Goal: Task Accomplishment & Management: Use online tool/utility

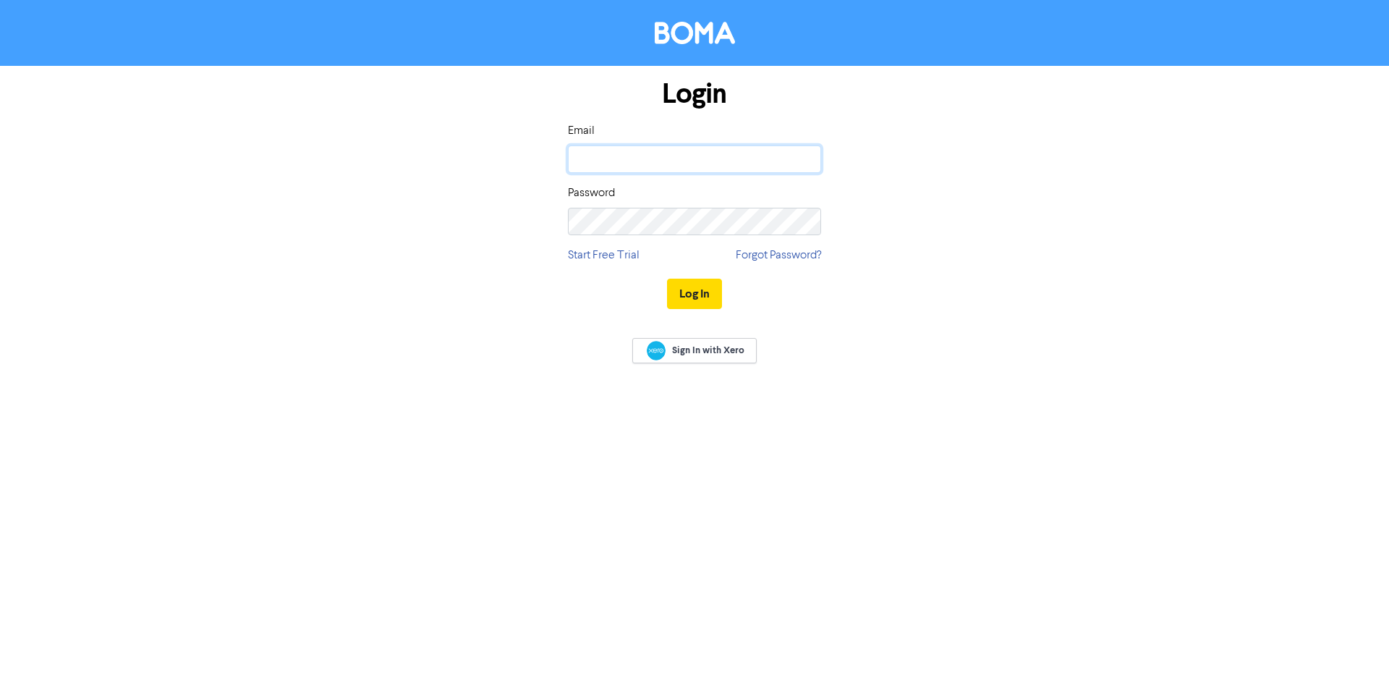
click at [610, 150] on input "email" at bounding box center [694, 158] width 253 height 27
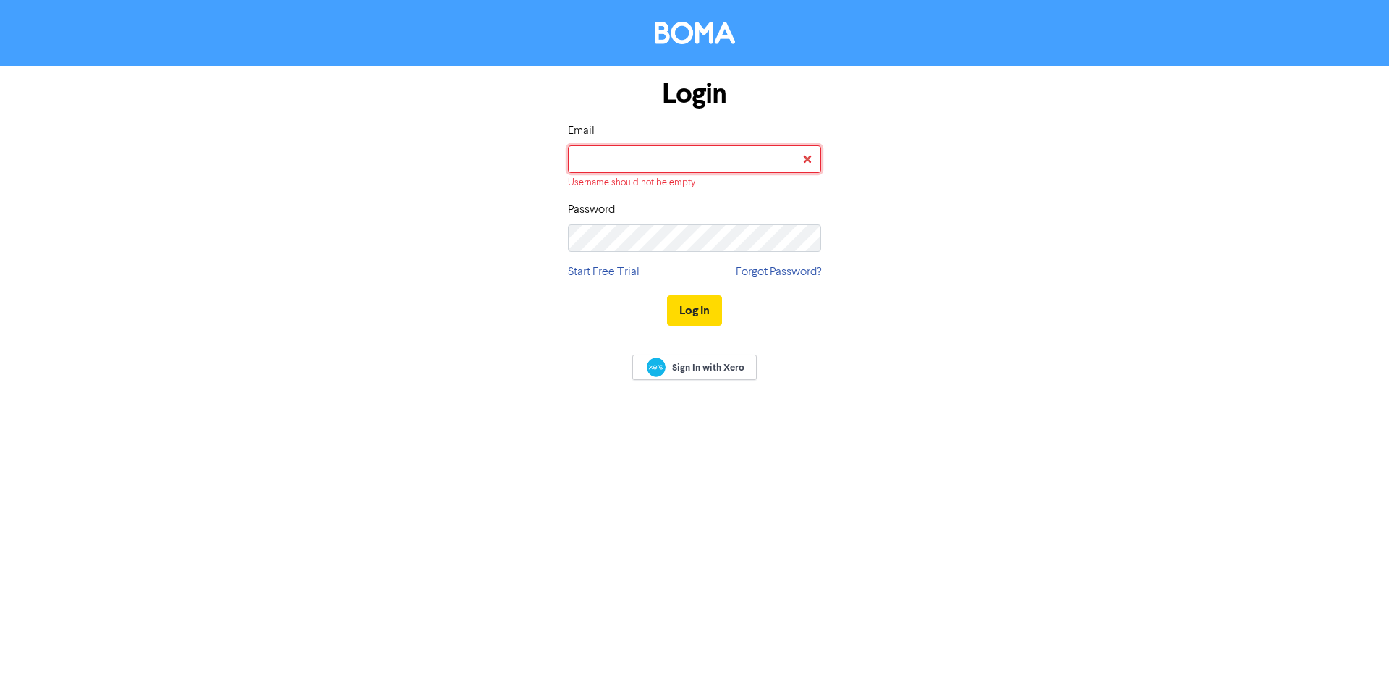
type input "[PERSON_NAME][EMAIL_ADDRESS][DOMAIN_NAME]"
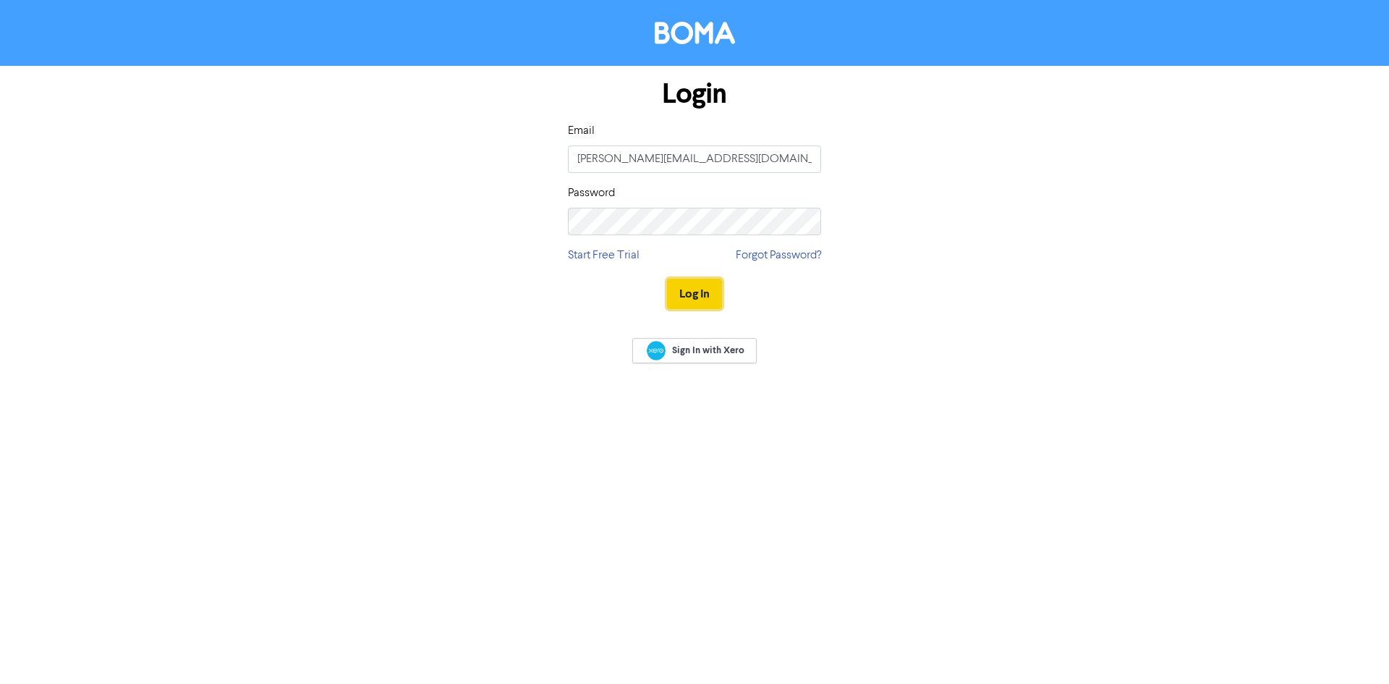
click at [687, 291] on button "Log In" at bounding box center [694, 294] width 55 height 30
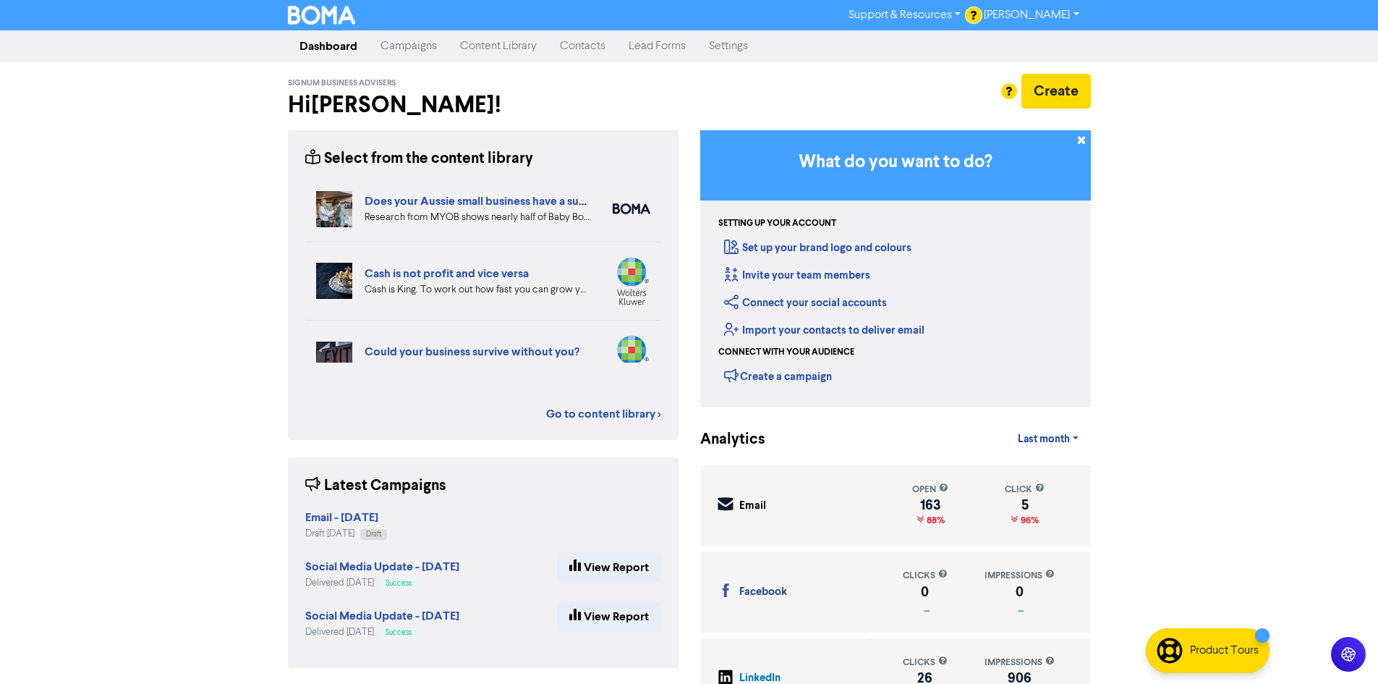
click at [415, 47] on link "Campaigns" at bounding box center [409, 46] width 80 height 29
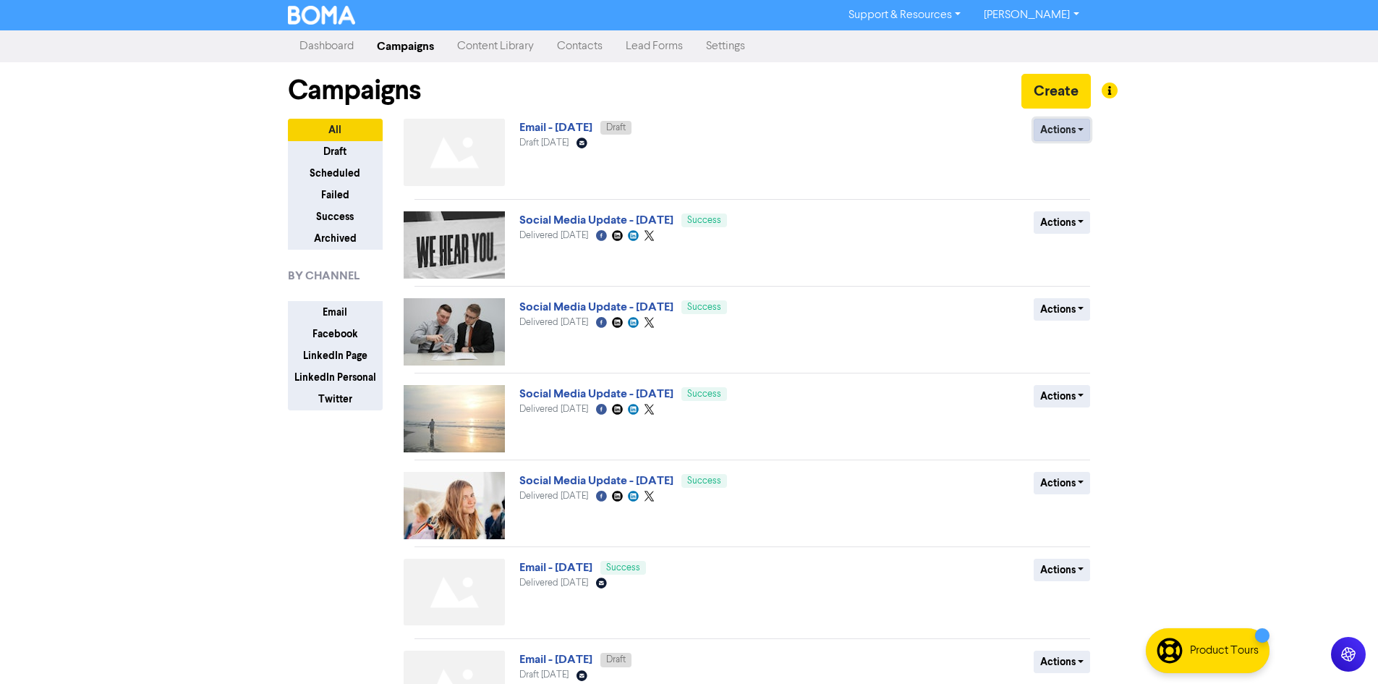
click at [1048, 133] on button "Actions" at bounding box center [1062, 130] width 57 height 22
click at [564, 126] on link "Email - [DATE]" at bounding box center [555, 127] width 73 height 14
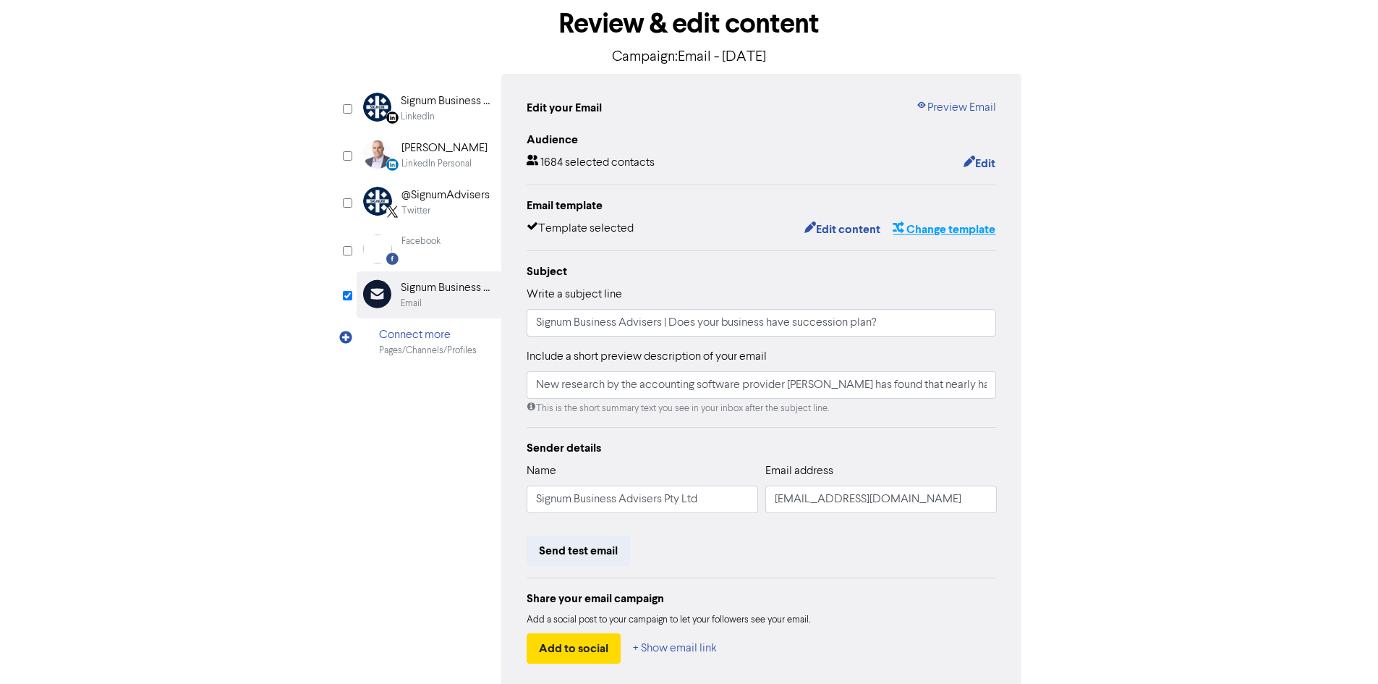
scroll to position [73, 0]
click at [1189, 295] on div "content review schedule Exit Review & edit content Campaign: Email - [DATE] Lin…" at bounding box center [689, 355] width 1378 height 797
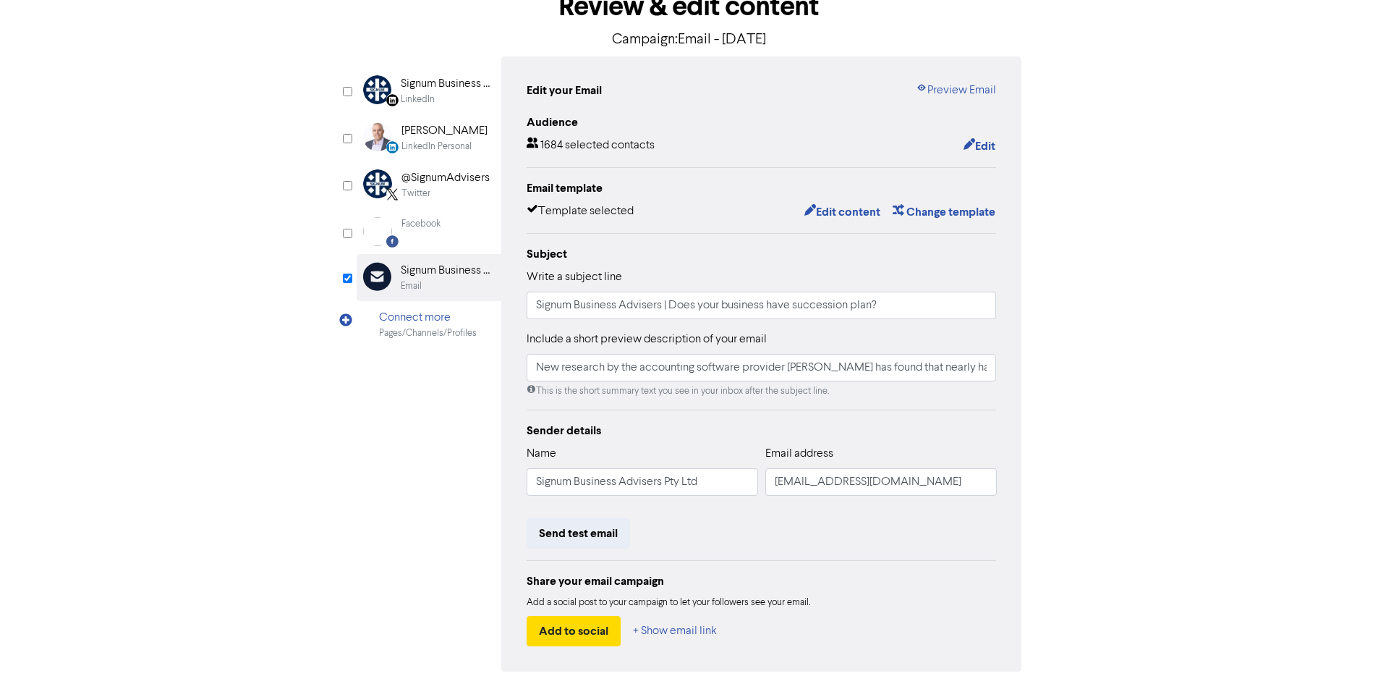
scroll to position [145, 0]
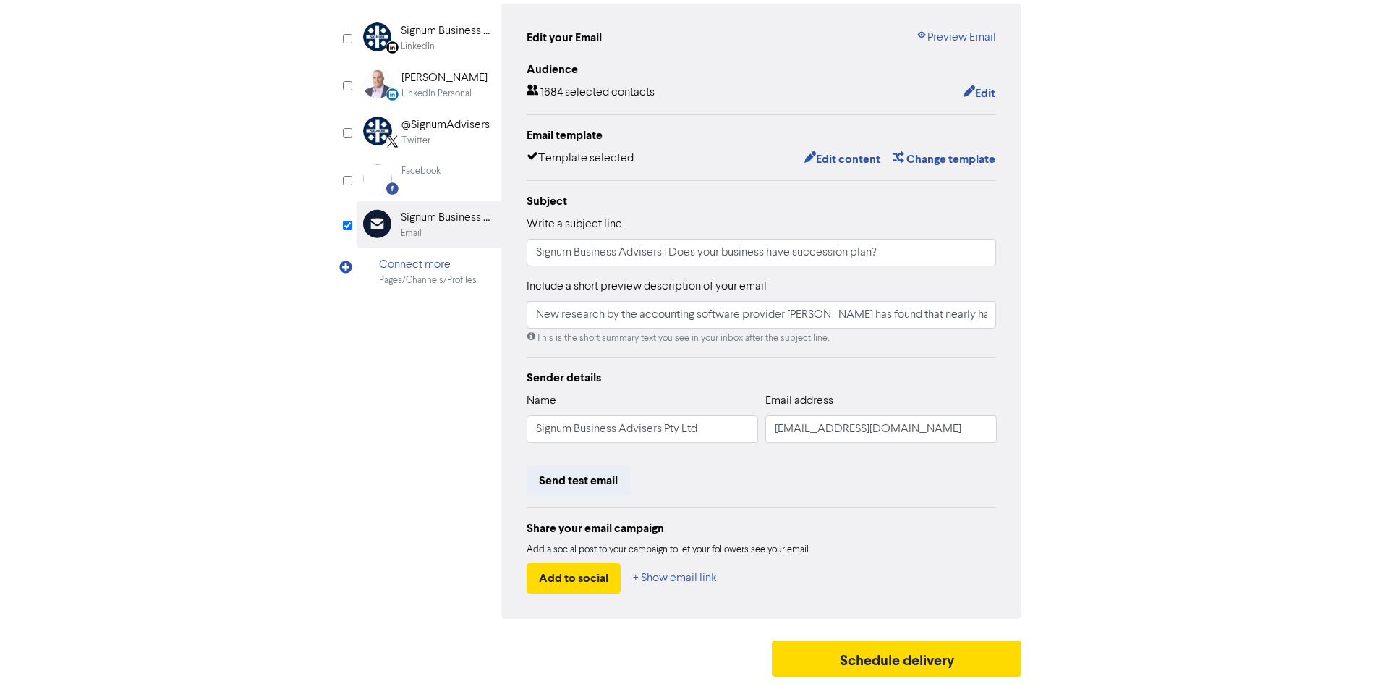
click at [1239, 536] on div "content review schedule Exit Review & edit content Campaign: Email - [DATE] Lin…" at bounding box center [689, 284] width 1378 height 797
click at [897, 657] on button "Schedule delivery" at bounding box center [897, 658] width 250 height 36
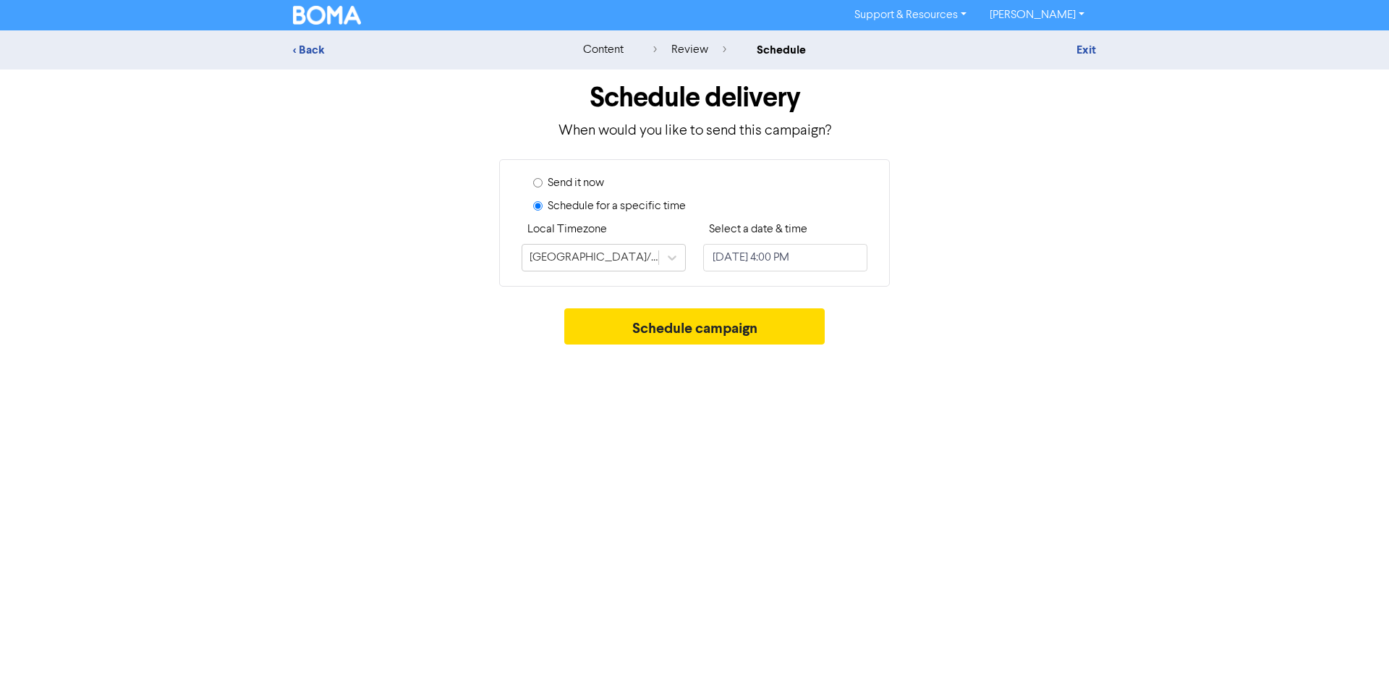
click at [690, 48] on div "review" at bounding box center [689, 49] width 73 height 17
click at [308, 51] on div "< Back" at bounding box center [419, 49] width 253 height 17
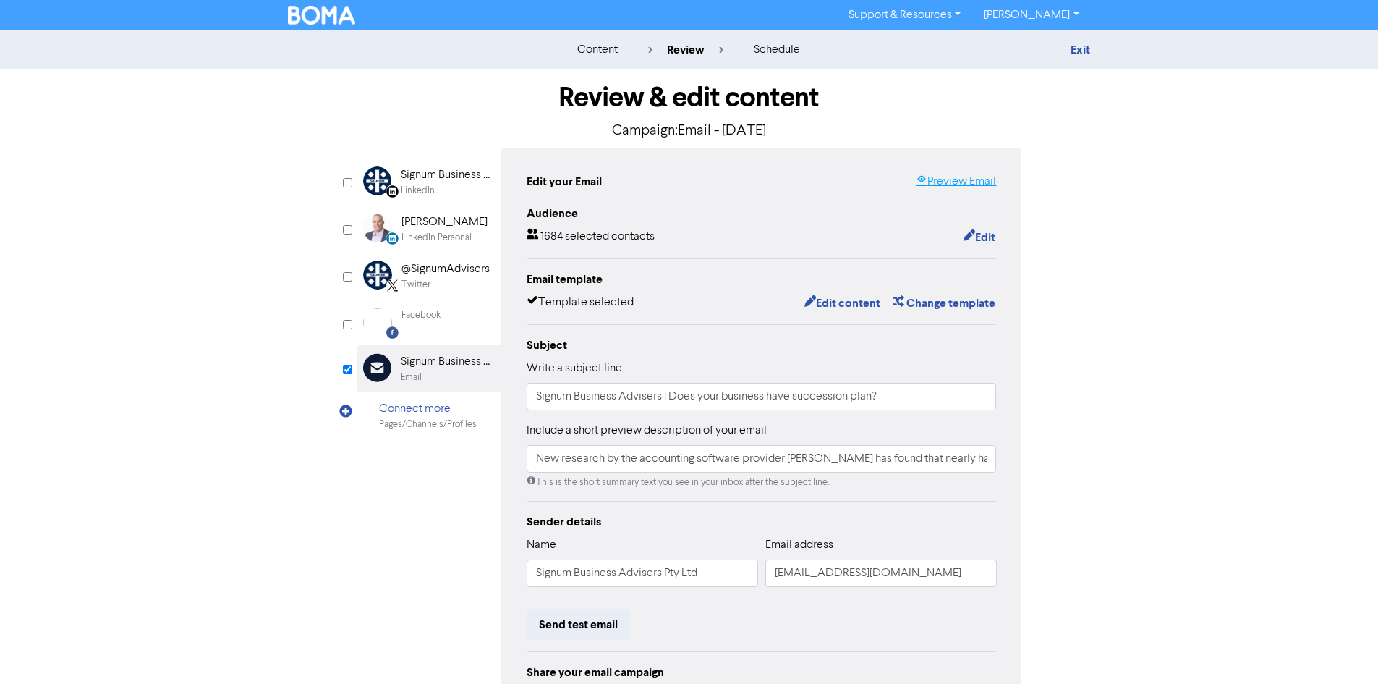
click at [947, 182] on link "Preview Email" at bounding box center [956, 181] width 80 height 17
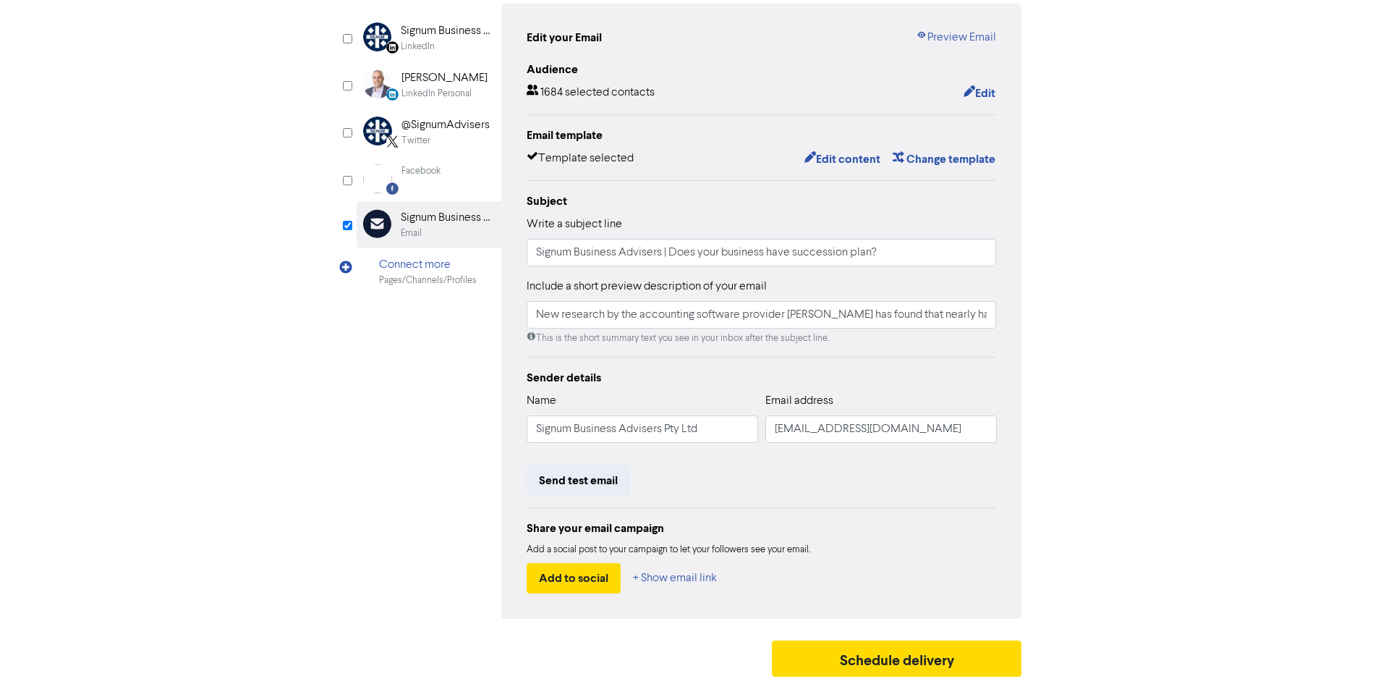
scroll to position [145, 0]
click at [912, 663] on button "Schedule delivery" at bounding box center [897, 658] width 250 height 36
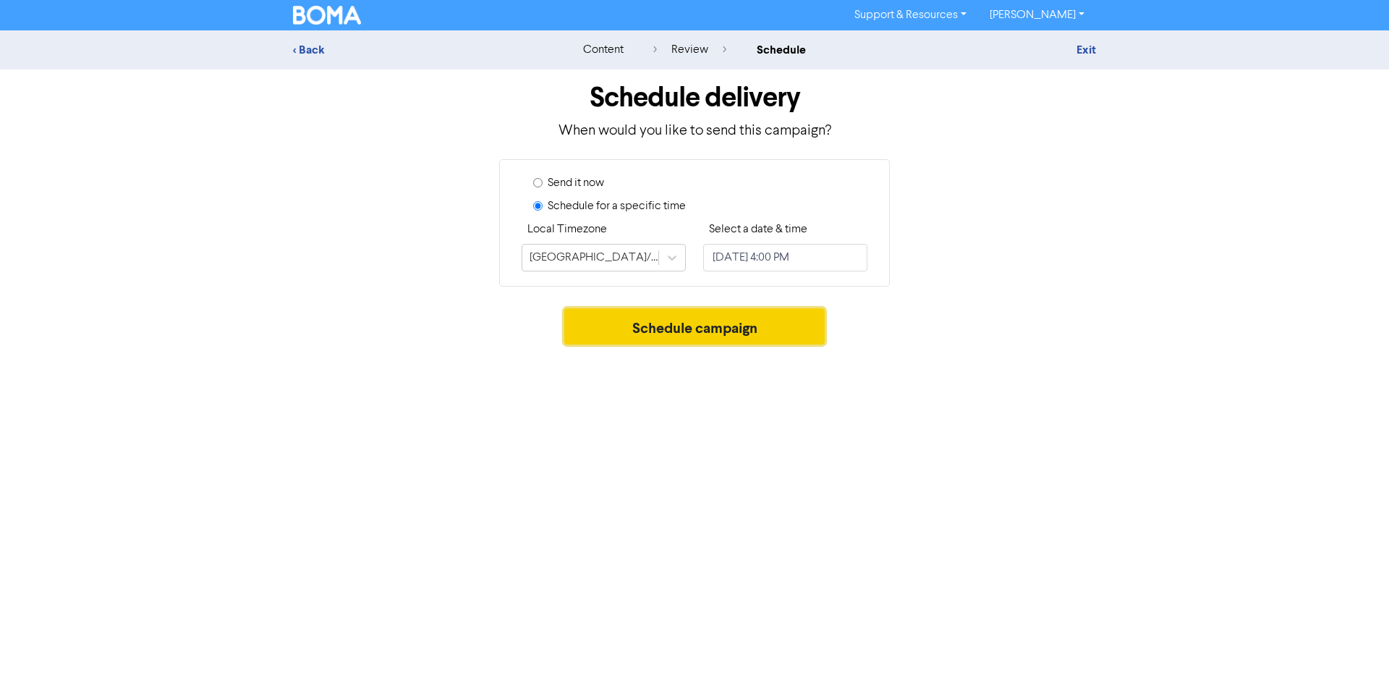
click at [731, 318] on button "Schedule campaign" at bounding box center [694, 326] width 261 height 36
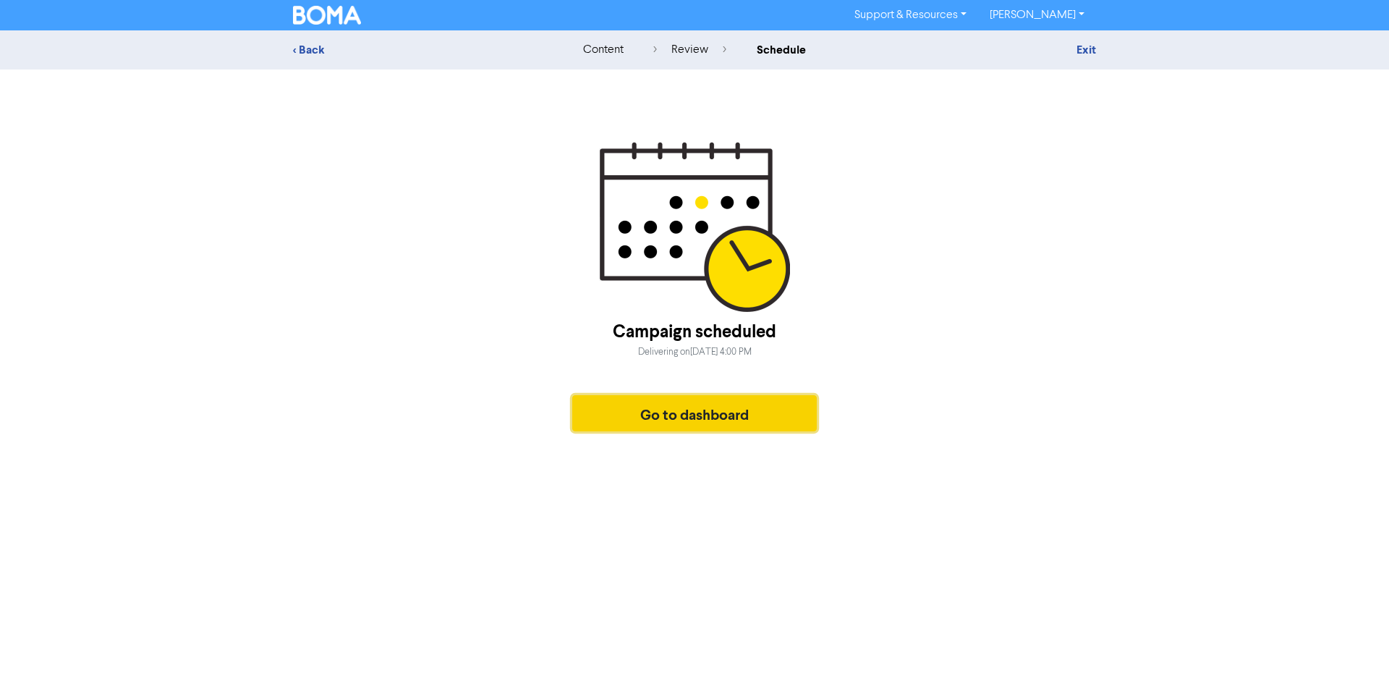
click at [713, 418] on button "Go to dashboard" at bounding box center [694, 413] width 245 height 36
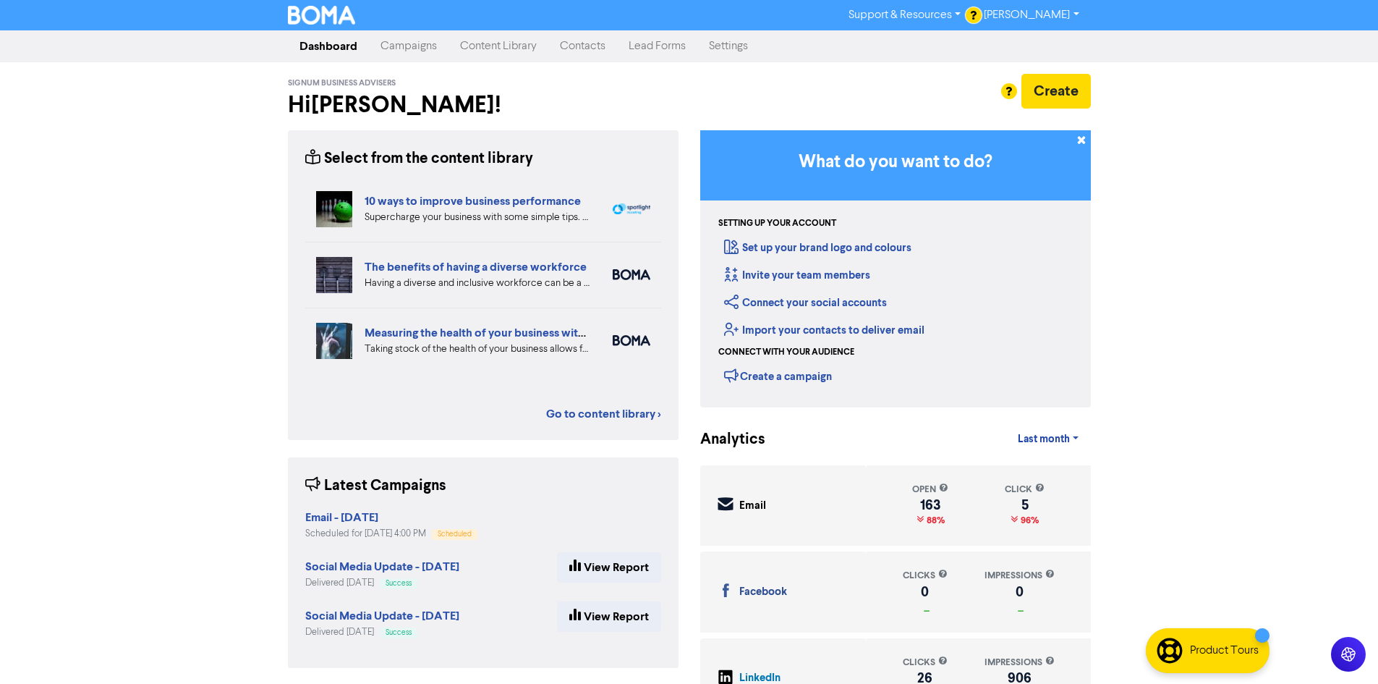
click at [417, 47] on link "Campaigns" at bounding box center [409, 46] width 80 height 29
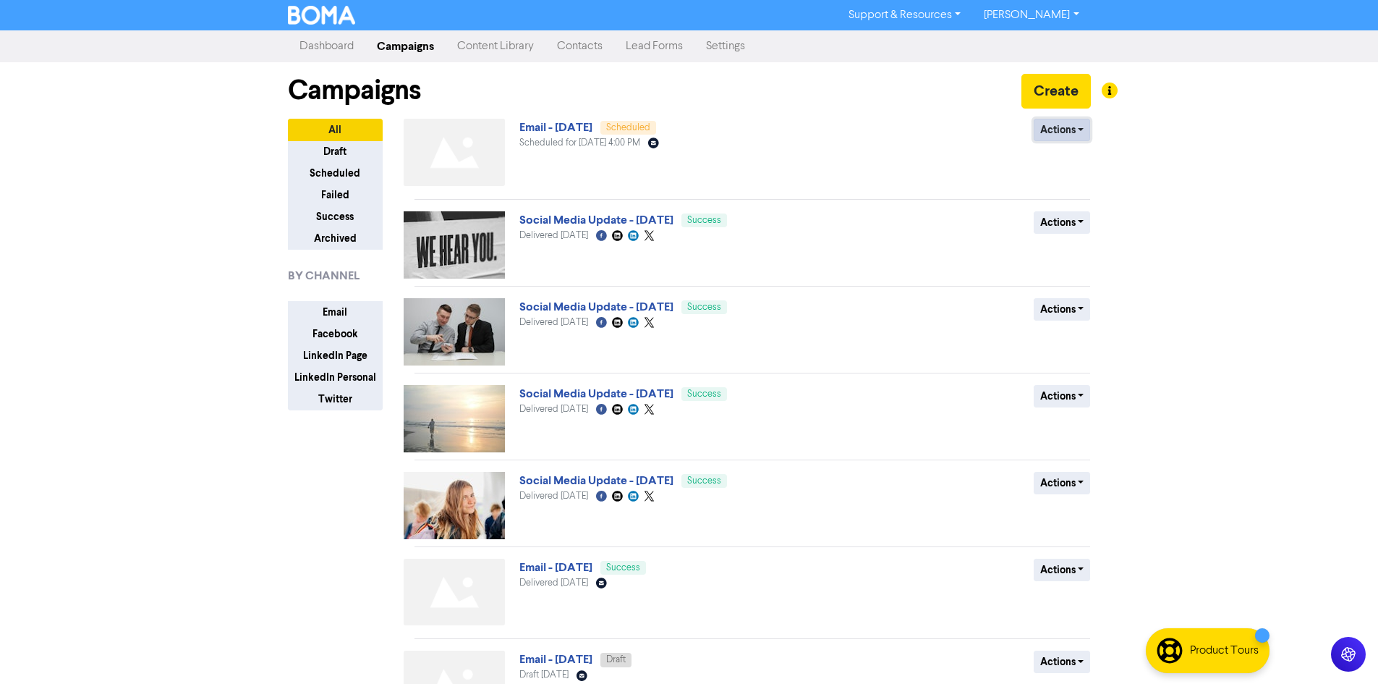
click at [1058, 127] on button "Actions" at bounding box center [1062, 130] width 57 height 22
click at [1065, 168] on button "Revert to draft" at bounding box center [1092, 160] width 114 height 23
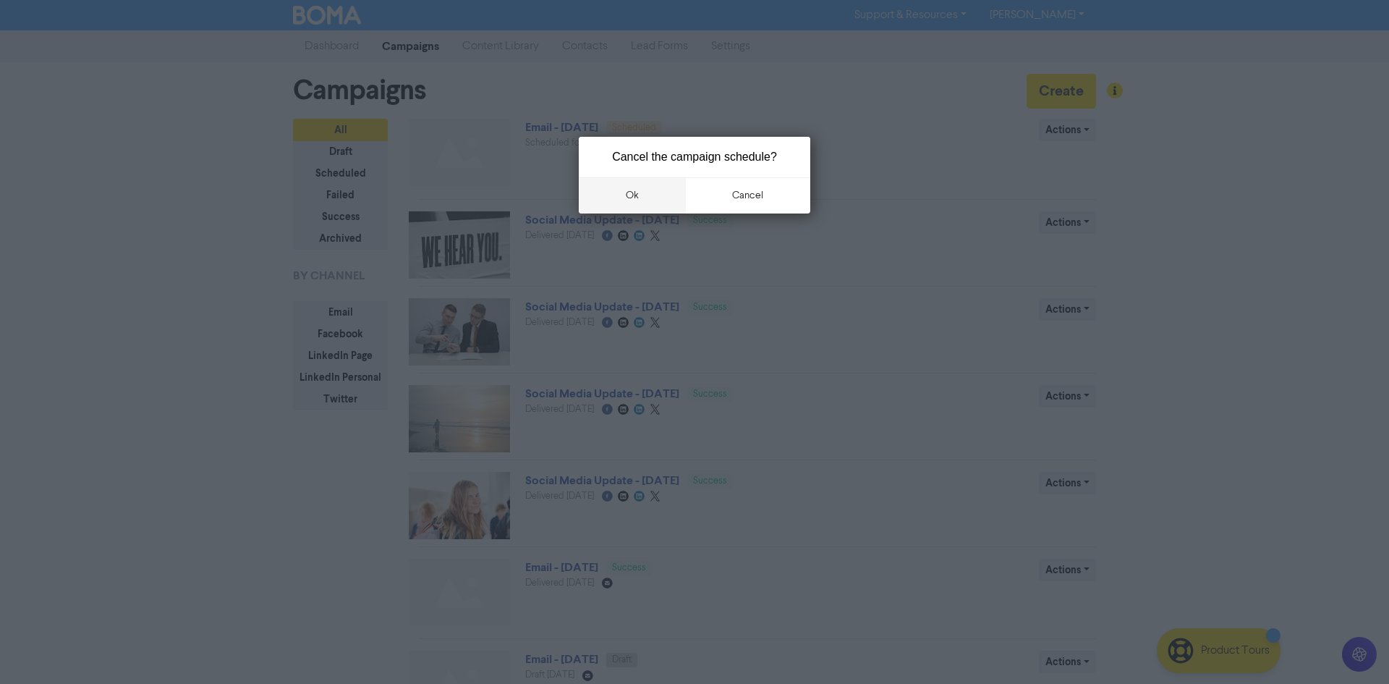
click at [638, 194] on button "ok" at bounding box center [632, 195] width 107 height 36
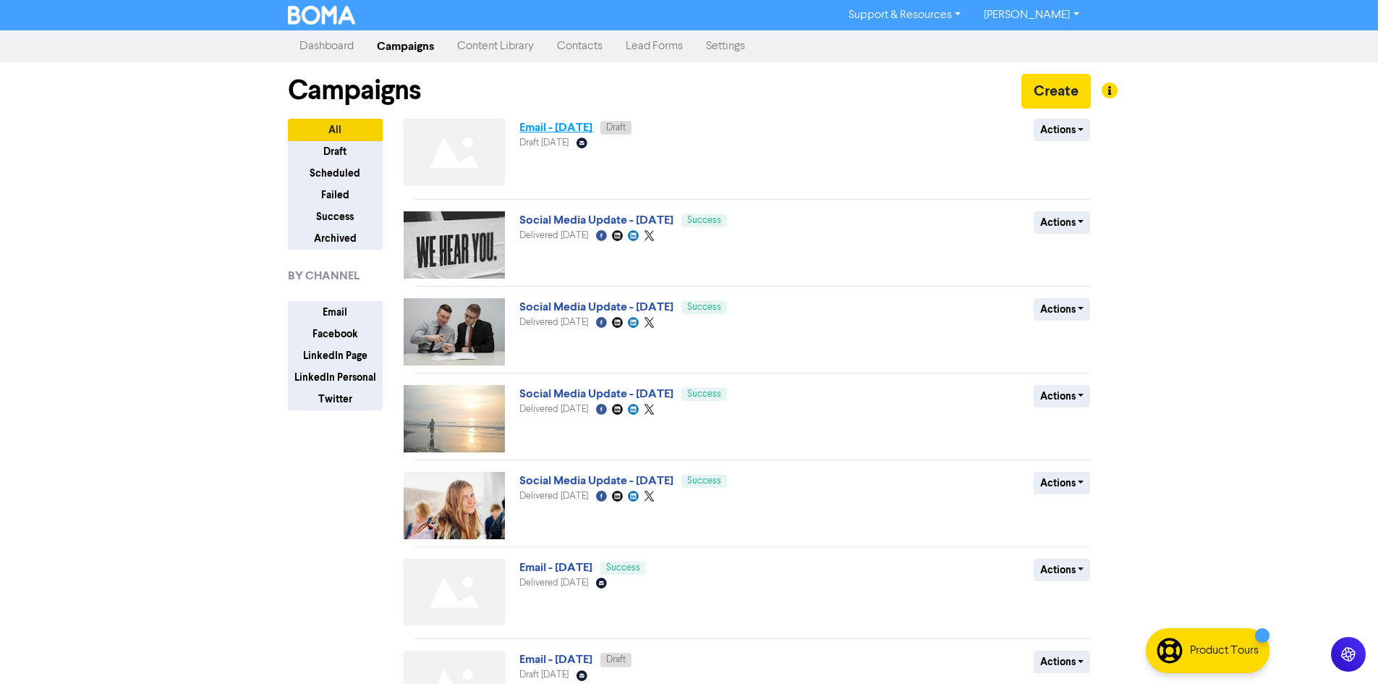
click at [572, 127] on link "Email - [DATE]" at bounding box center [555, 127] width 73 height 14
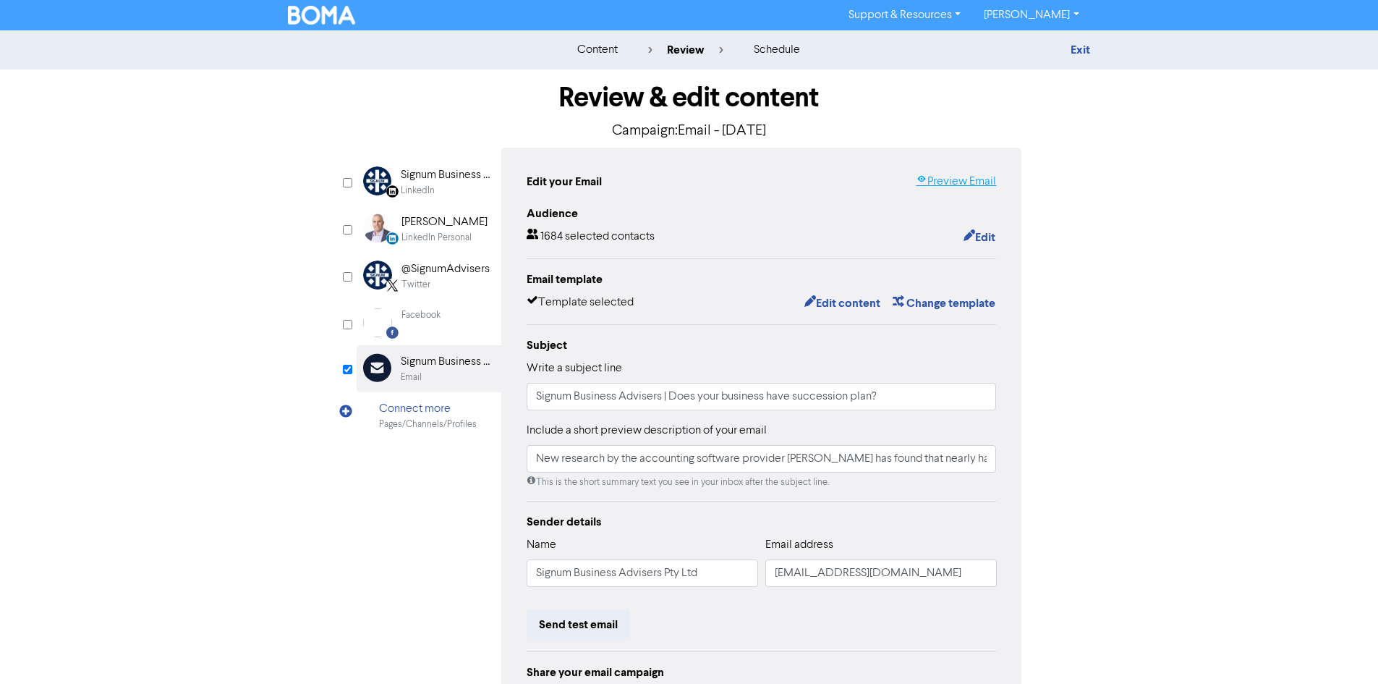
click at [930, 184] on link "Preview Email" at bounding box center [956, 181] width 80 height 17
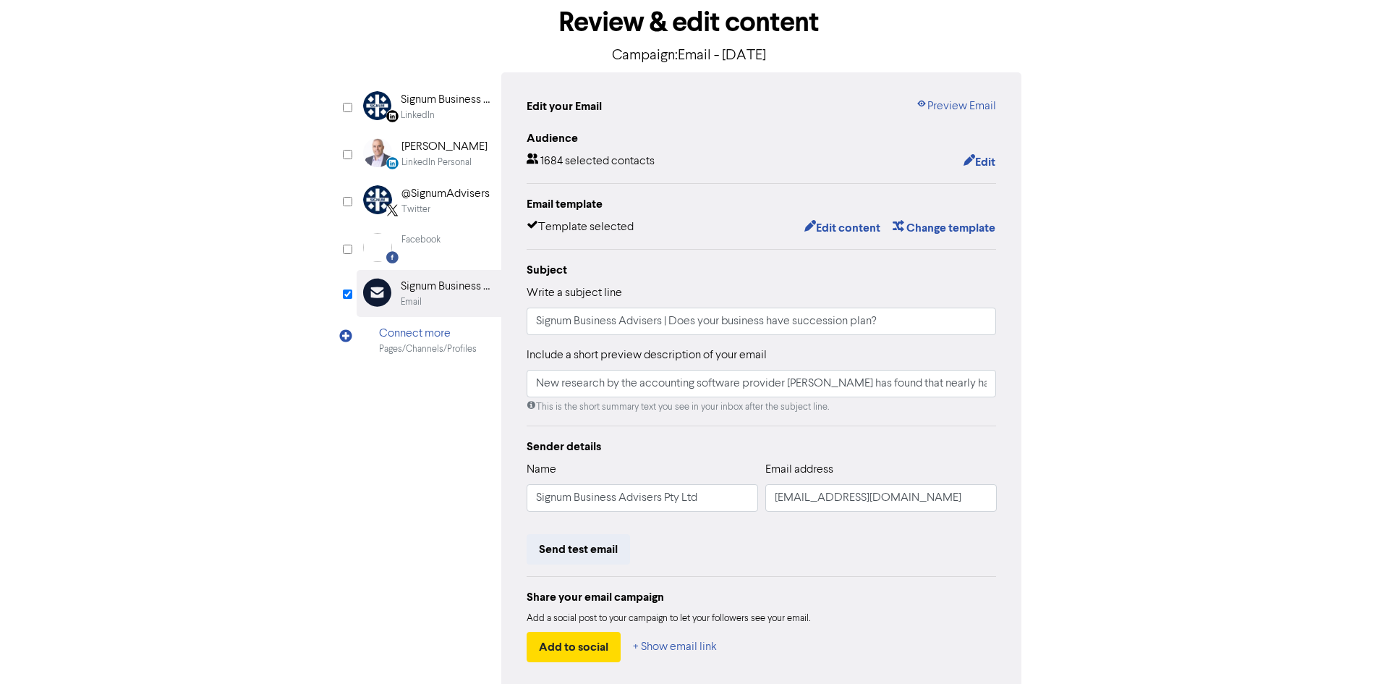
scroll to position [145, 0]
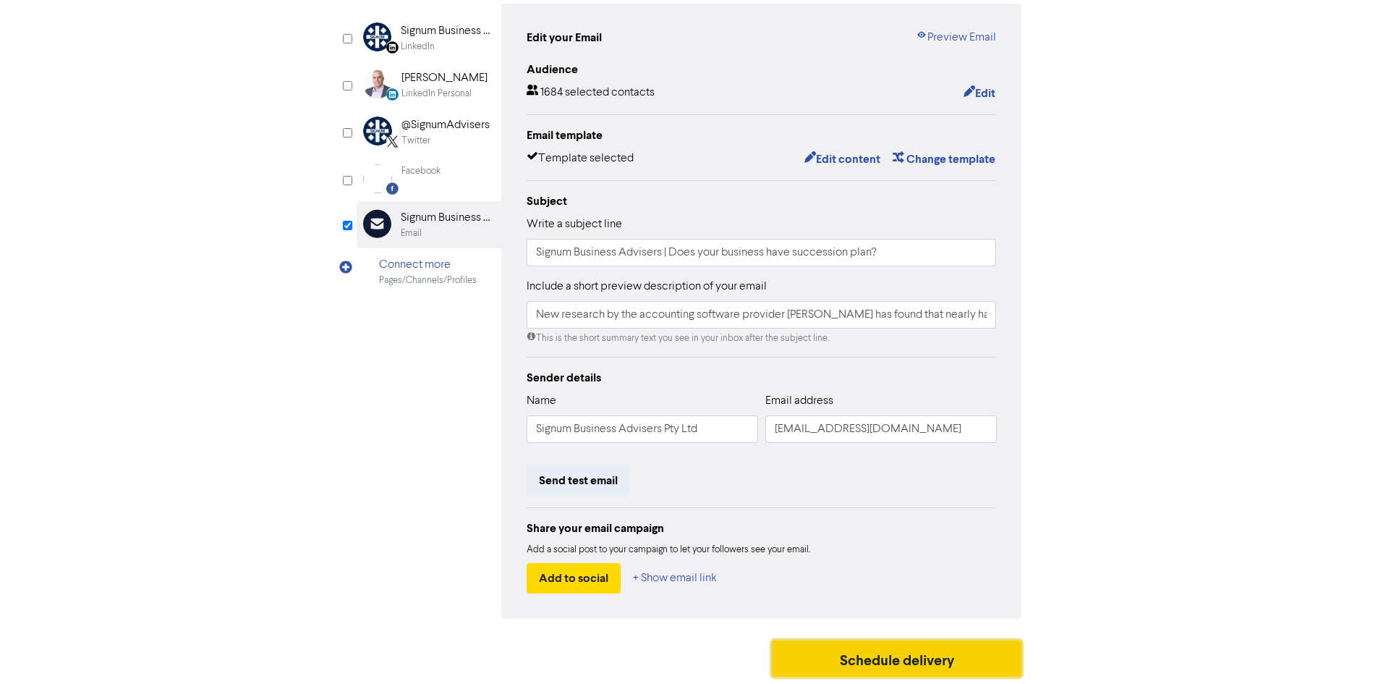
click at [889, 666] on button "Schedule delivery" at bounding box center [897, 658] width 250 height 36
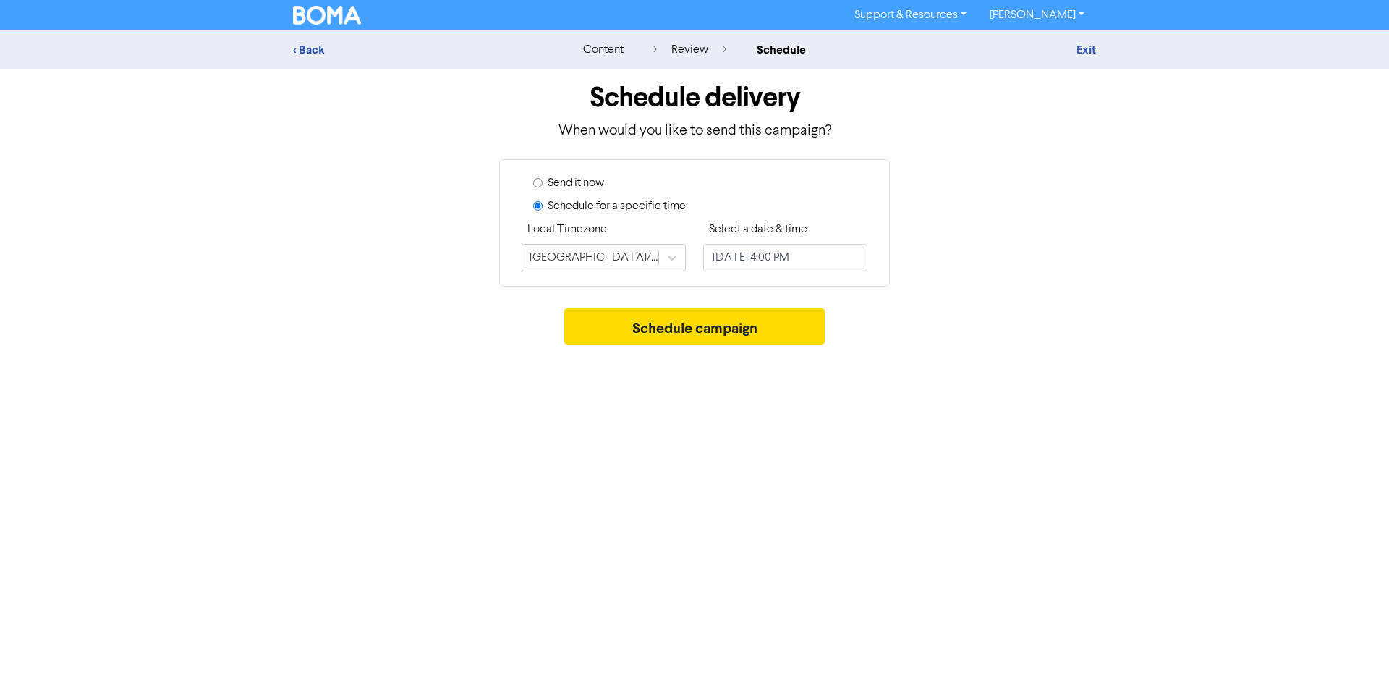
click at [538, 182] on input "Send it now" at bounding box center [537, 182] width 9 height 9
radio input "true"
radio input "false"
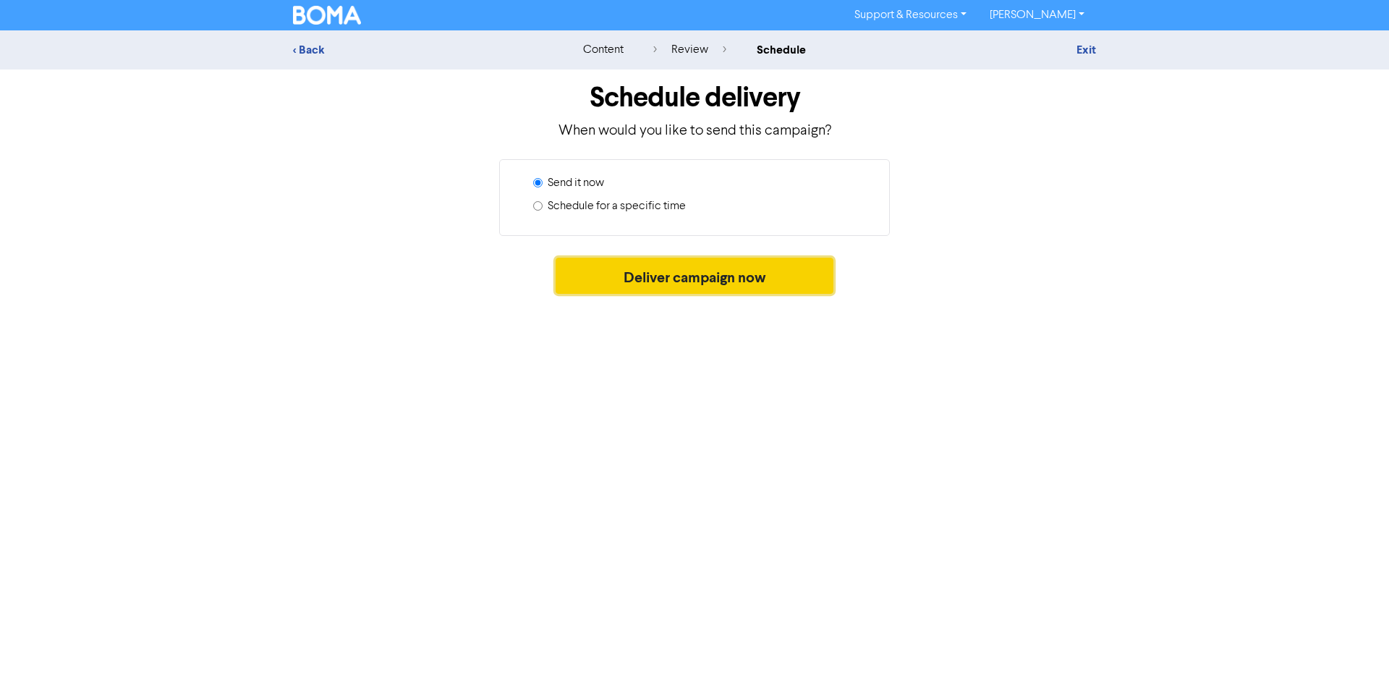
click at [689, 280] on button "Deliver campaign now" at bounding box center [695, 276] width 279 height 36
